Goal: Communication & Community: Participate in discussion

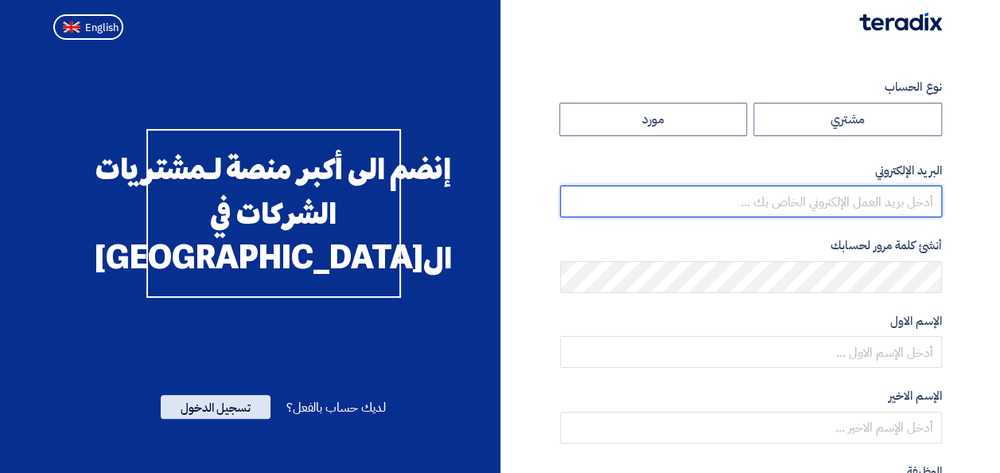
type input "[EMAIL_ADDRESS][PERSON_NAME][DOMAIN_NAME]"
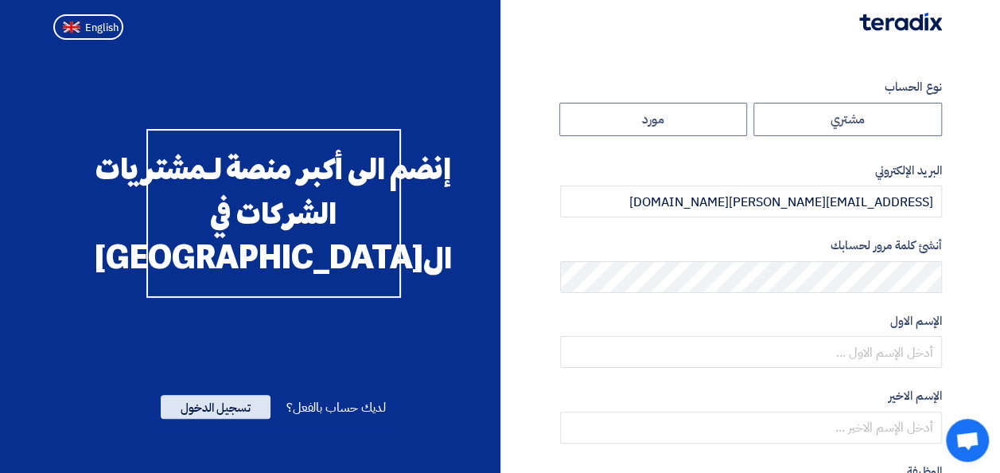
click at [204, 419] on span "تسجيل الدخول" at bounding box center [216, 407] width 110 height 24
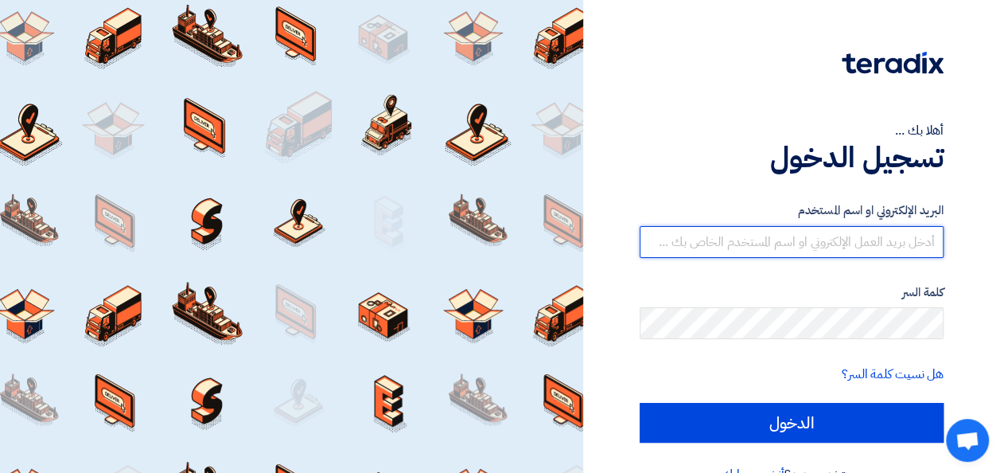
type input "[EMAIL_ADDRESS][PERSON_NAME][DOMAIN_NAME]"
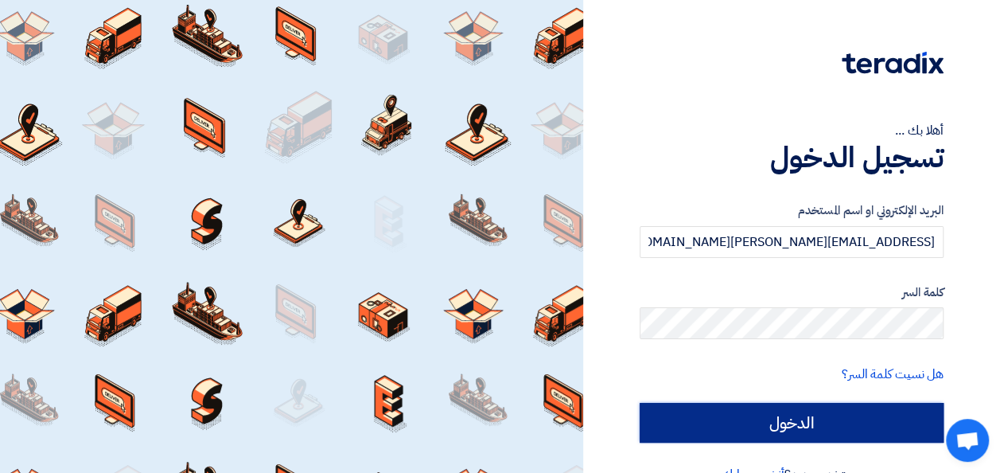
click at [684, 426] on input "الدخول" at bounding box center [792, 423] width 304 height 40
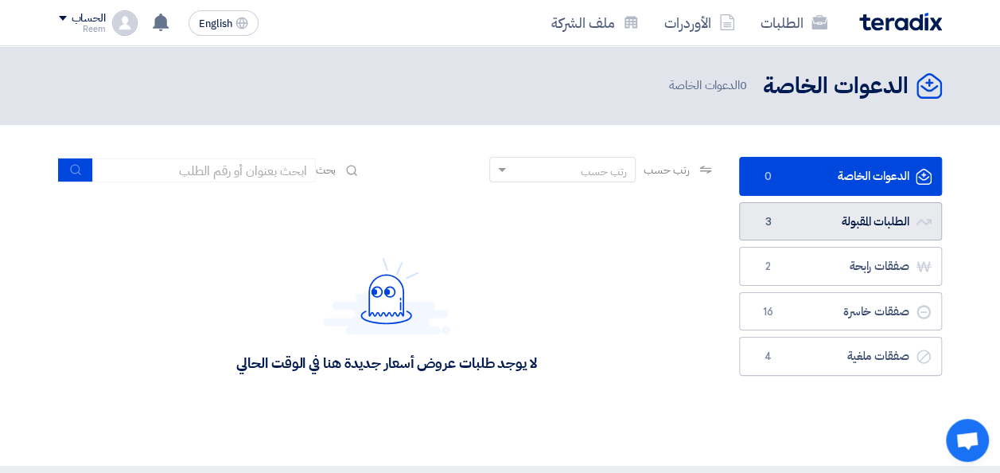
click at [809, 202] on link "الطلبات المقبولة الطلبات المقبولة 3" at bounding box center [840, 221] width 203 height 39
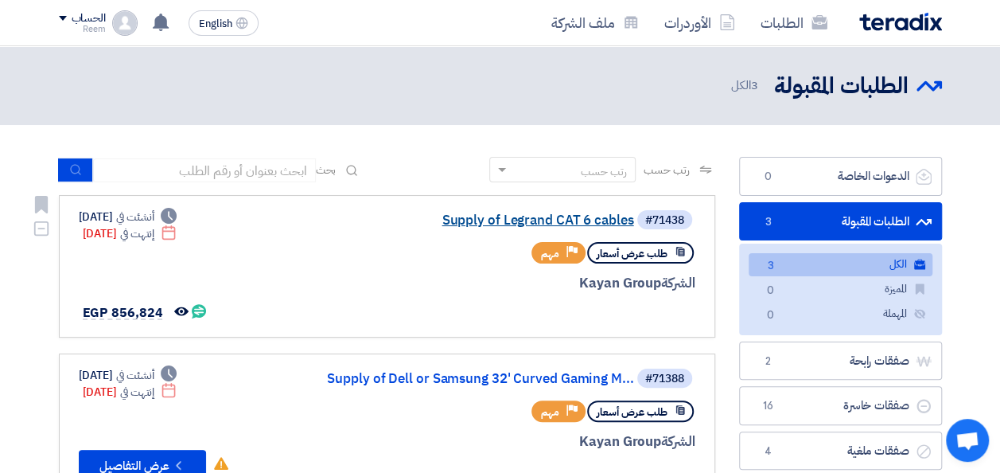
click at [498, 221] on link "Supply of Legrand CAT 6 cables" at bounding box center [475, 220] width 318 height 14
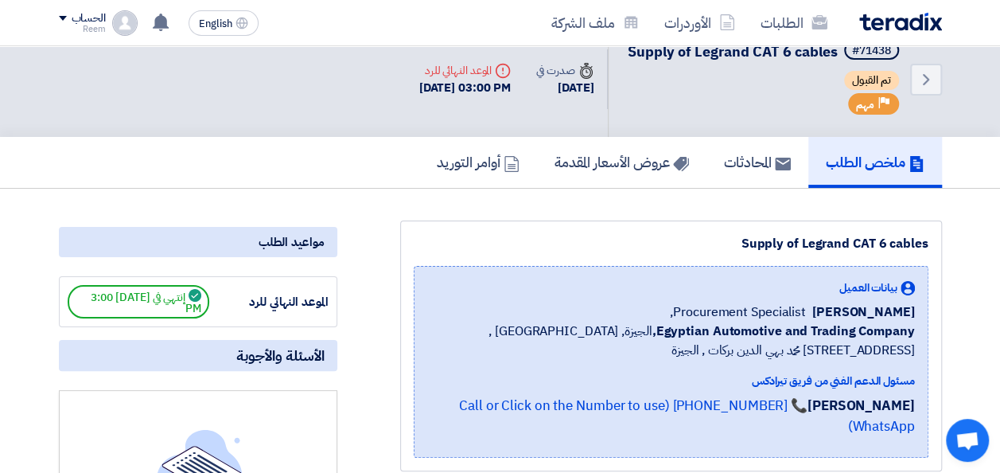
scroll to position [21, 0]
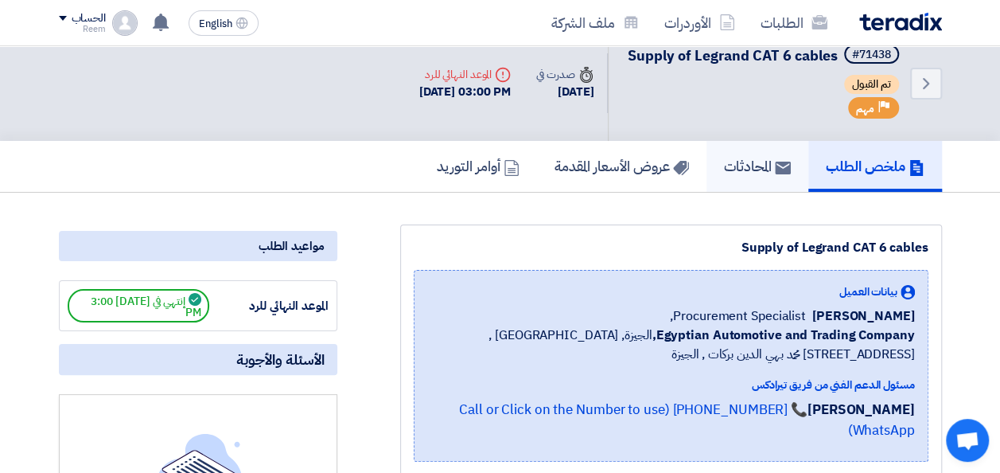
click at [757, 175] on h5 "المحادثات" at bounding box center [757, 166] width 67 height 18
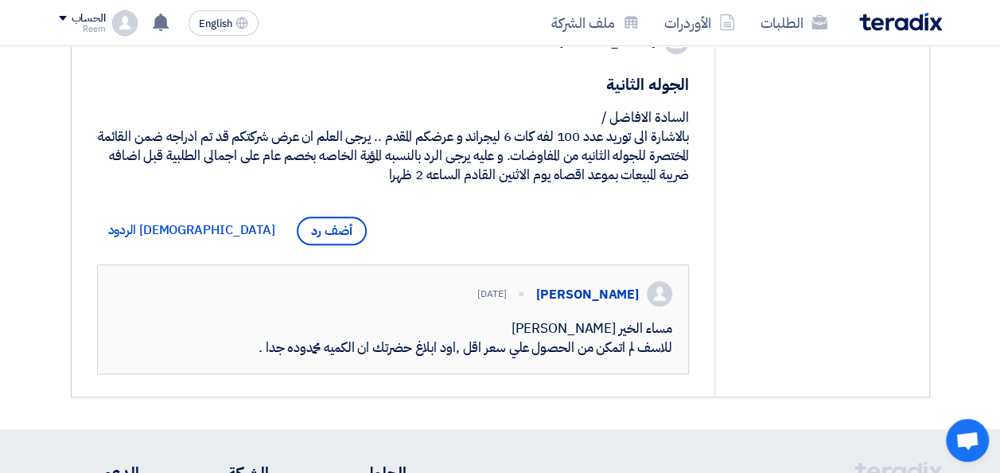
scroll to position [296, 0]
